Goal: Information Seeking & Learning: Understand process/instructions

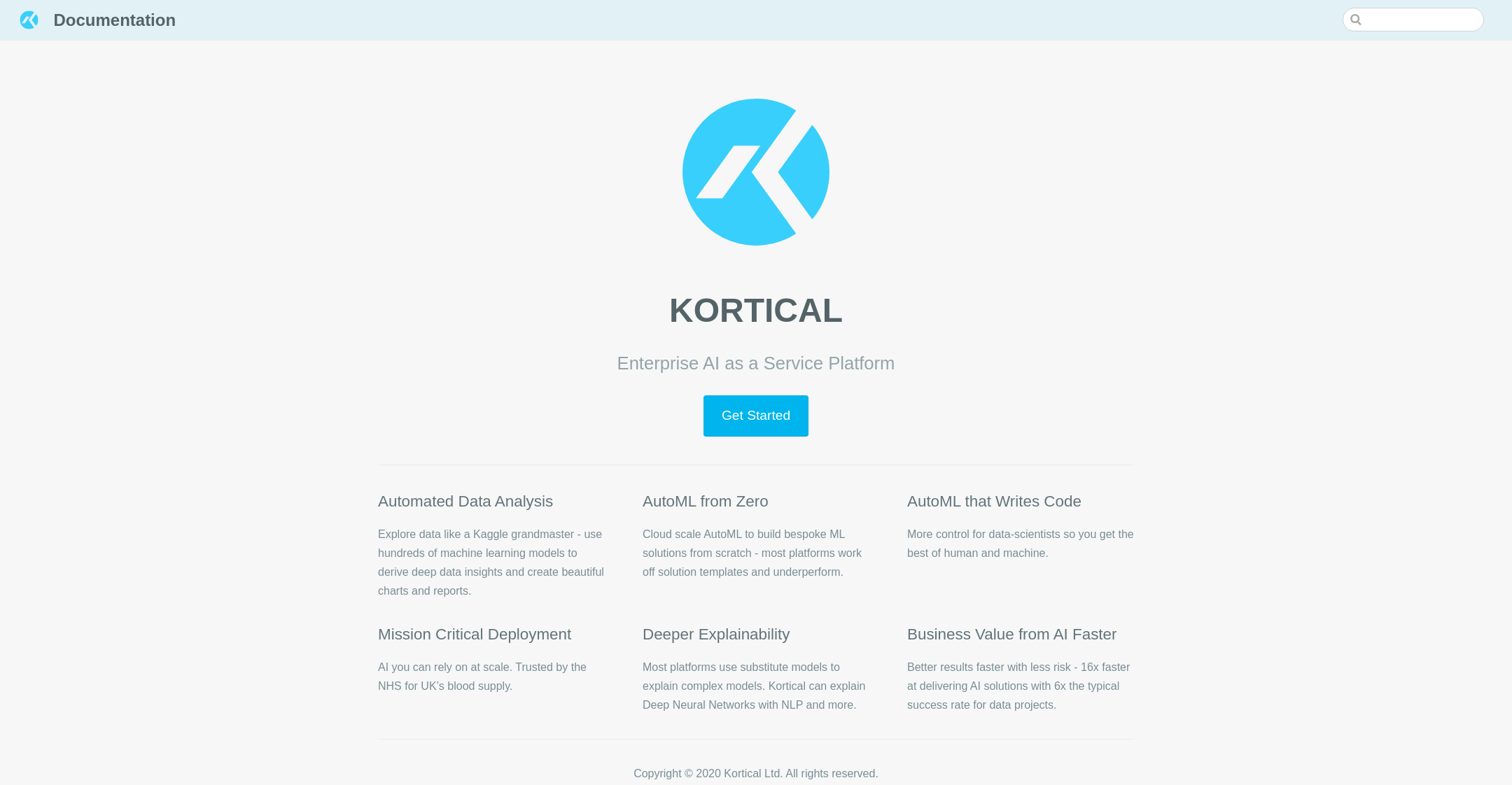
click at [763, 438] on main "KORTICAL Enterprise AI as a Service Platform Get Started Automated Data Analysi…" at bounding box center [756, 404] width 801 height 809
click at [751, 426] on link "Get Started" at bounding box center [755, 416] width 104 height 42
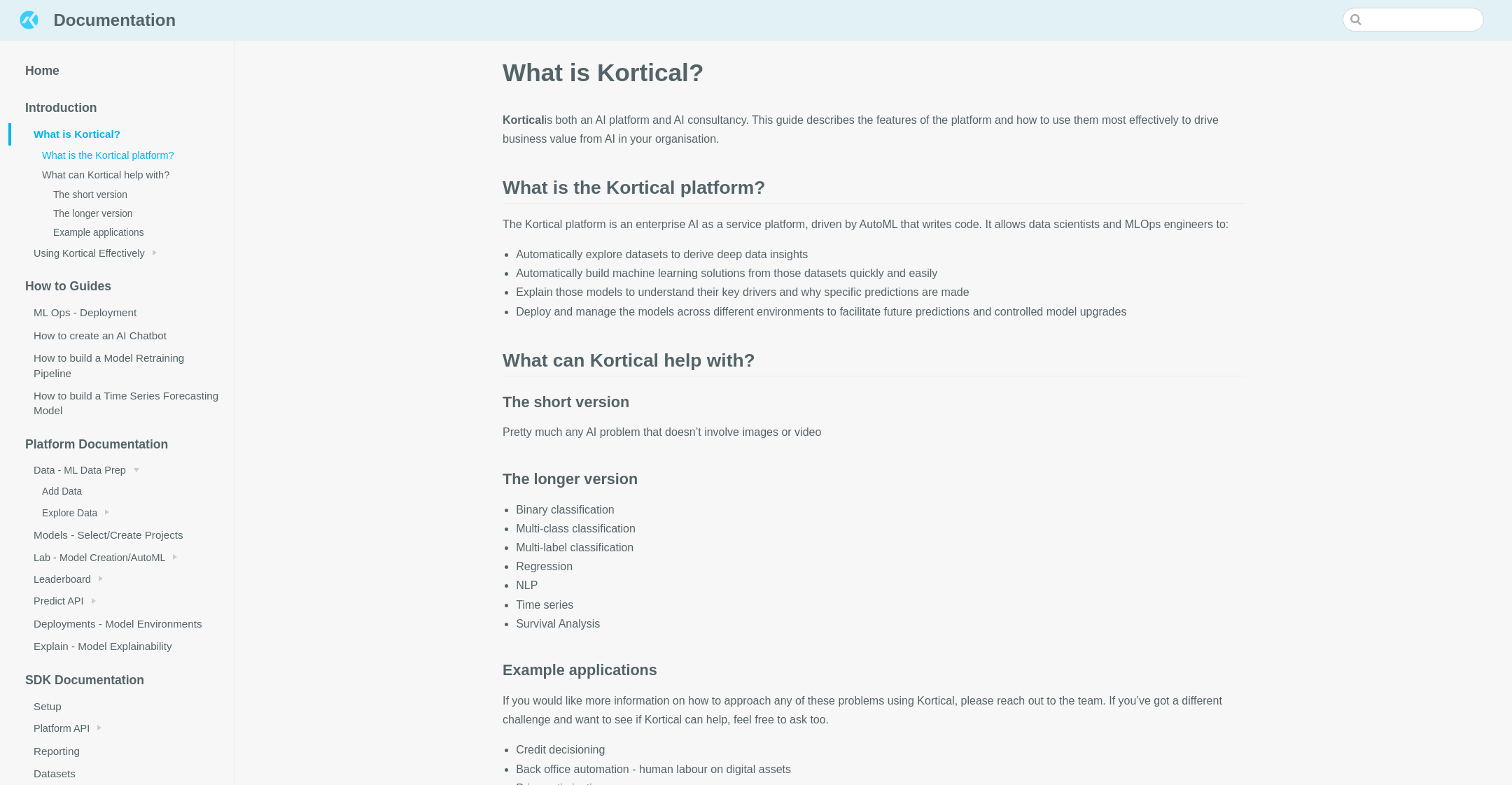
click at [163, 160] on link "What is the Kortical platform?" at bounding box center [127, 155] width 215 height 20
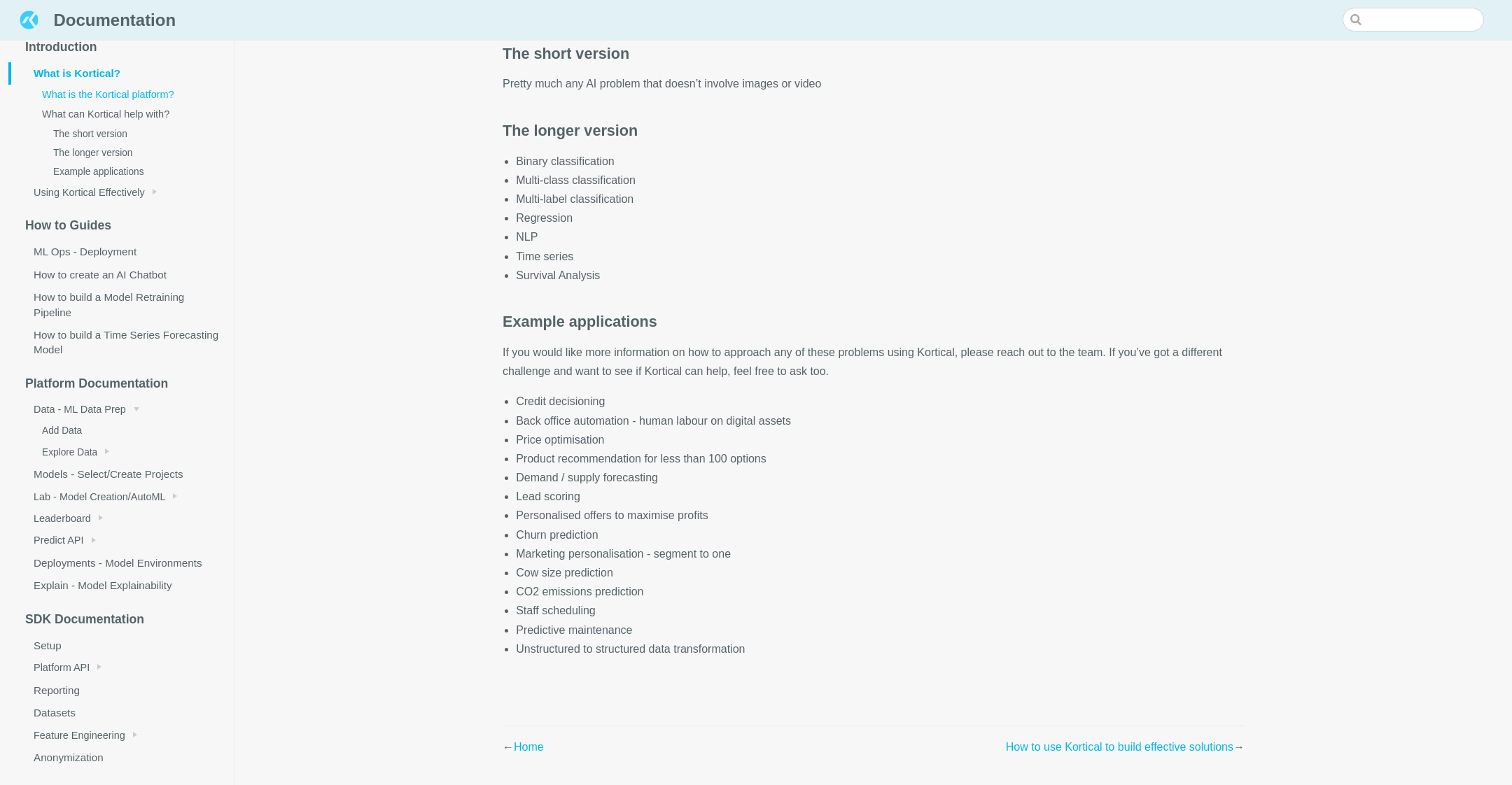
scroll to position [356, 0]
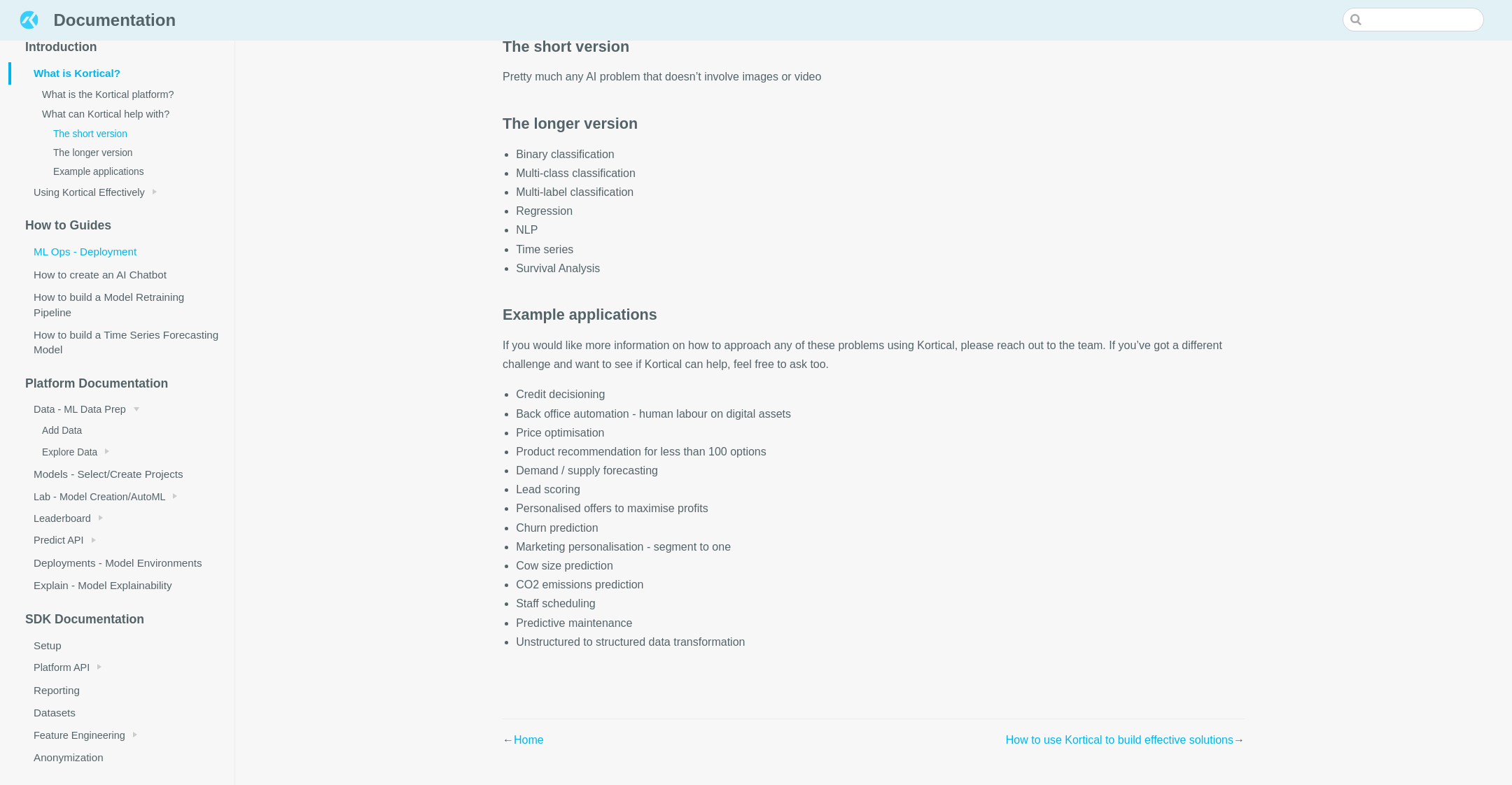
click at [95, 258] on link "ML Ops - Deployment" at bounding box center [122, 252] width 226 height 22
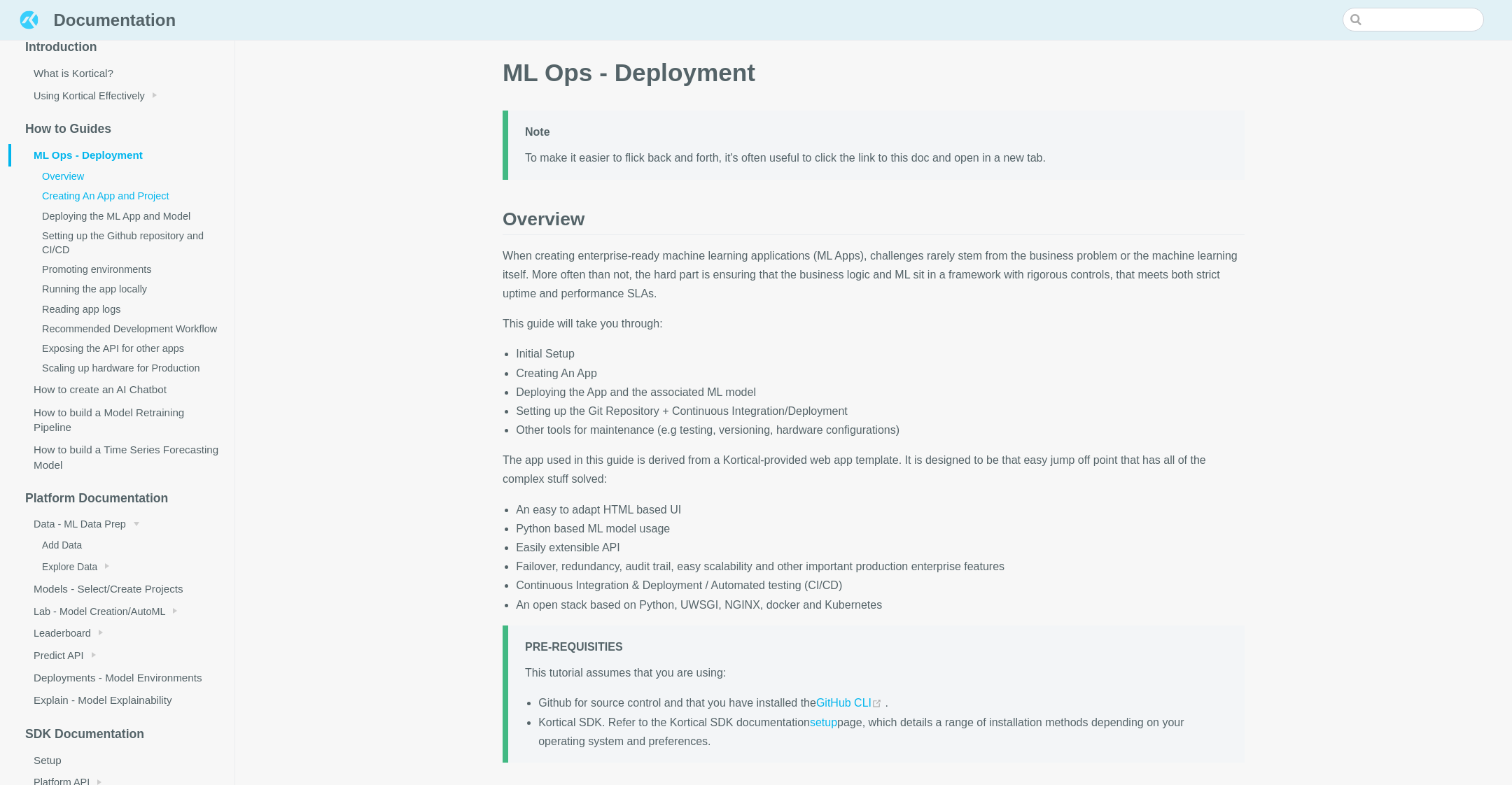
click at [125, 202] on link "Creating An App and Project" at bounding box center [127, 196] width 215 height 20
